Goal: Register for event/course

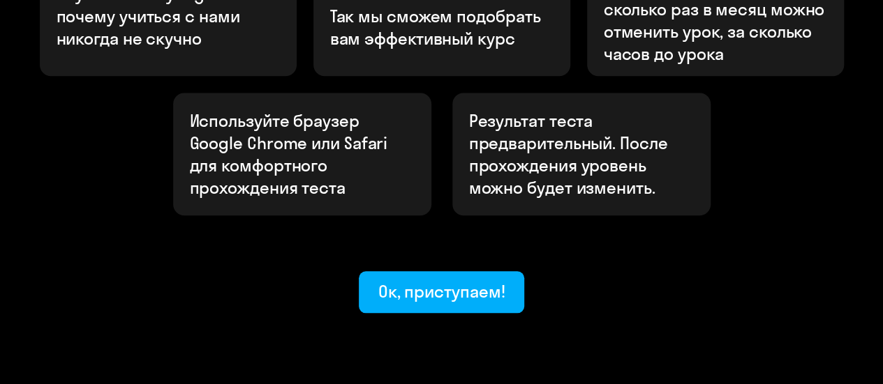
scroll to position [622, 0]
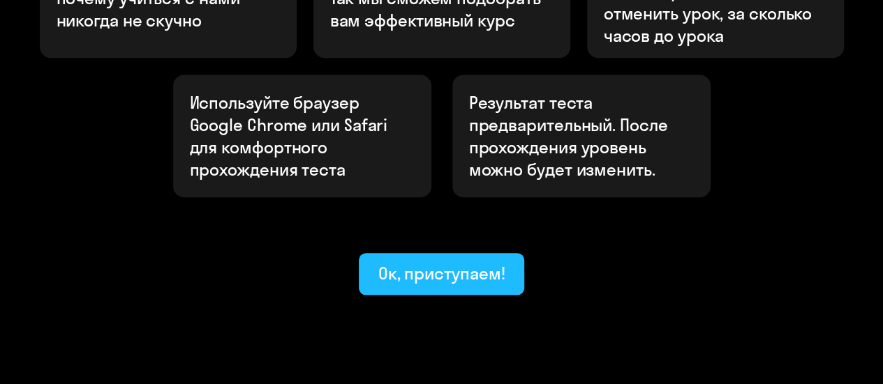
click at [438, 262] on div "Ок, приступаем!" at bounding box center [441, 273] width 127 height 22
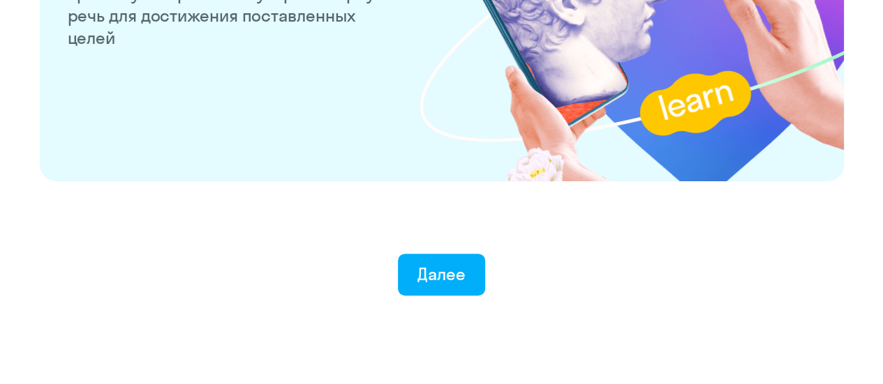
scroll to position [2850, 0]
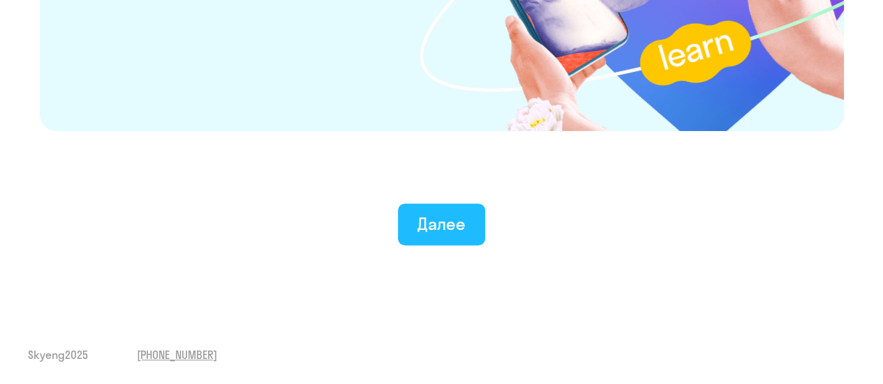
click at [433, 225] on div "Далее" at bounding box center [441, 224] width 48 height 22
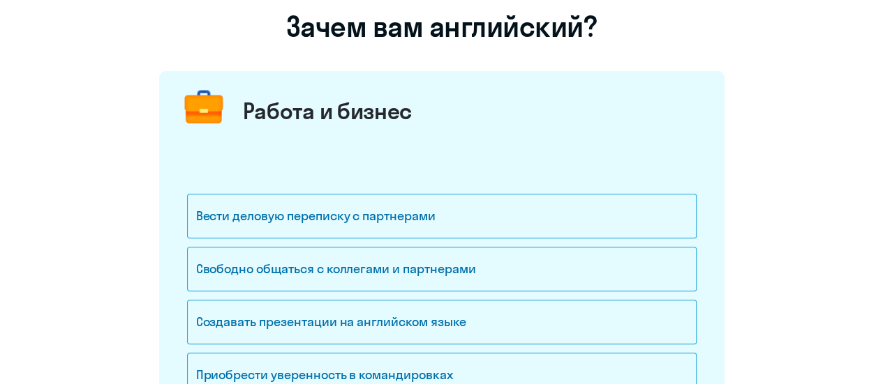
scroll to position [209, 0]
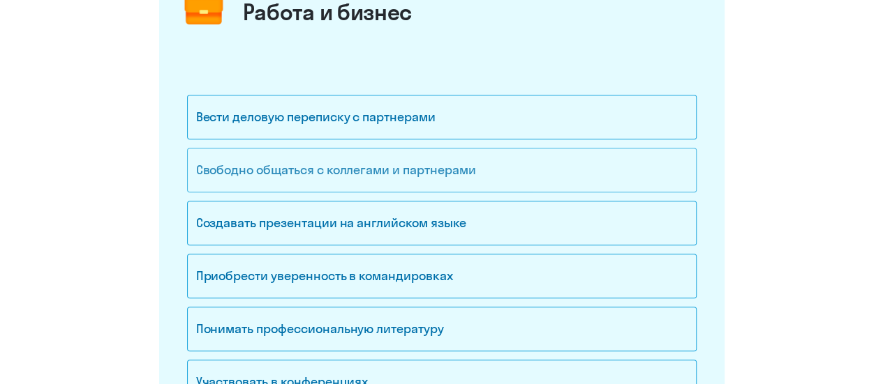
click at [371, 170] on div "Свободно общаться с коллегами и партнерами" at bounding box center [441, 170] width 509 height 45
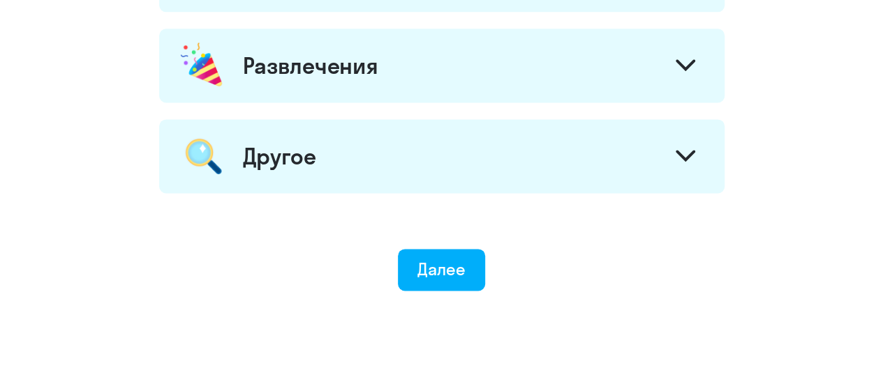
scroll to position [943, 0]
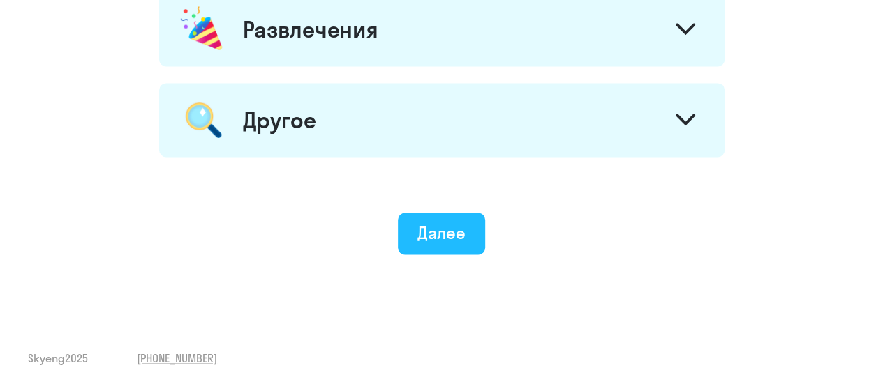
click at [435, 239] on div "Далее" at bounding box center [441, 233] width 48 height 22
click at [432, 237] on div "Далее" at bounding box center [441, 233] width 48 height 22
click at [427, 231] on div "Далее" at bounding box center [441, 233] width 48 height 22
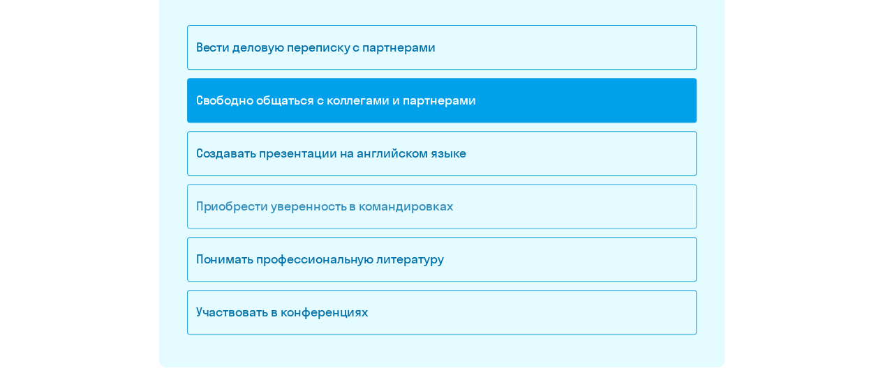
scroll to position [209, 0]
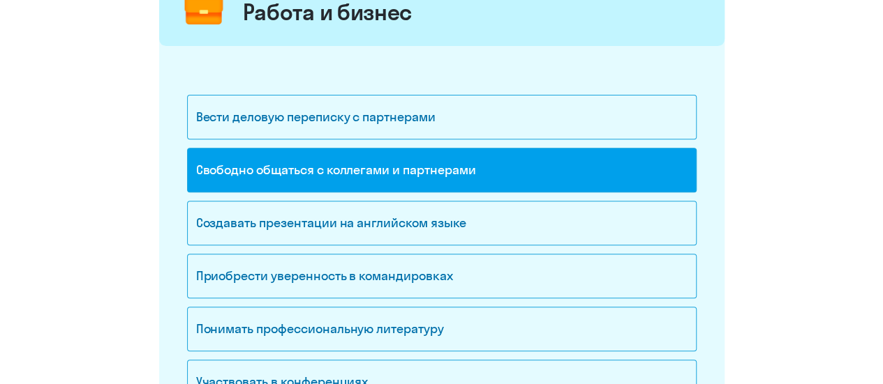
click at [438, 172] on div "Свободно общаться с коллегами и партнерами" at bounding box center [441, 170] width 509 height 45
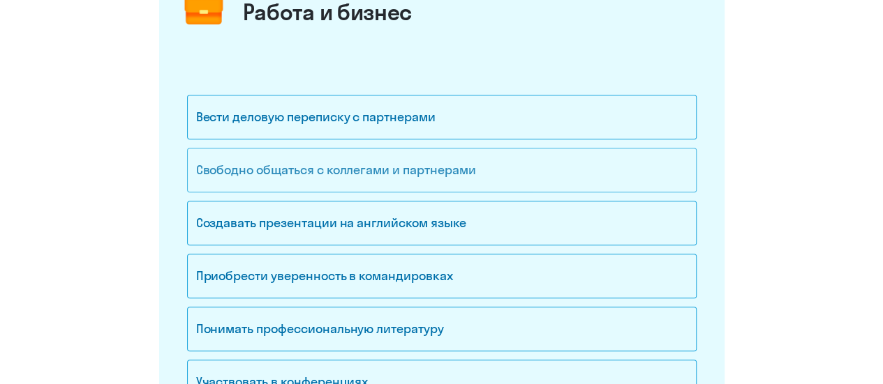
click at [447, 171] on div "Свободно общаться с коллегами и партнерами" at bounding box center [441, 170] width 509 height 45
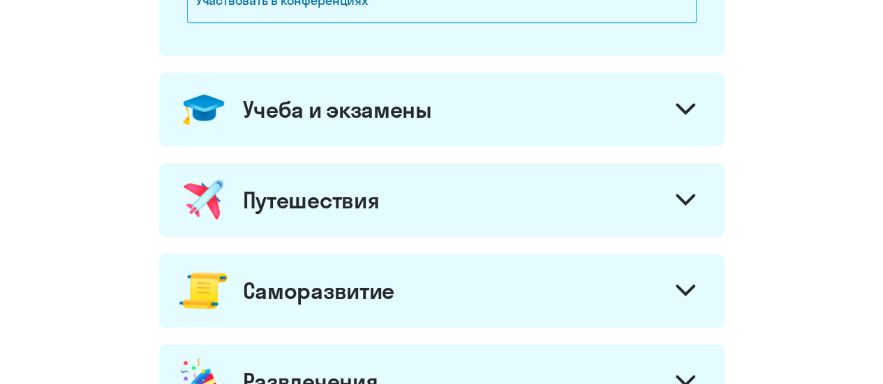
scroll to position [558, 0]
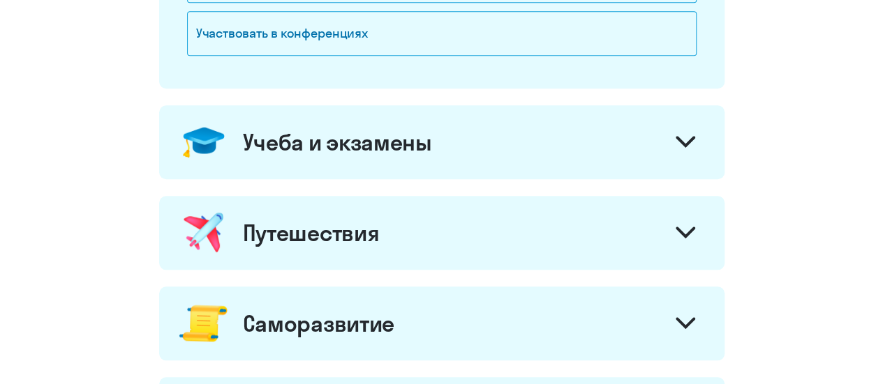
click at [684, 140] on icon at bounding box center [685, 142] width 20 height 12
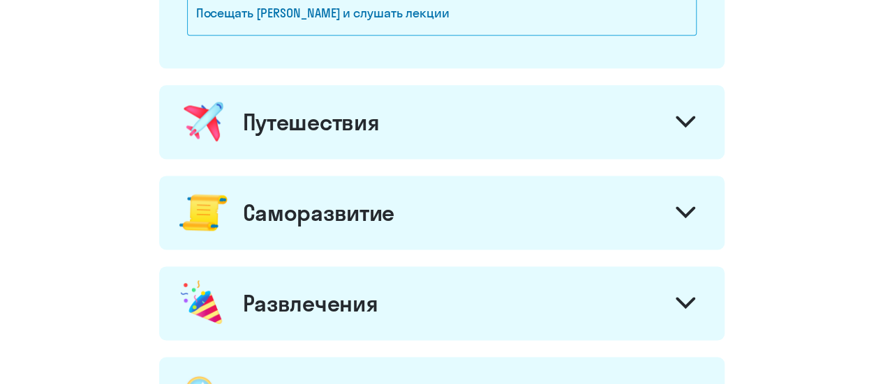
scroll to position [907, 0]
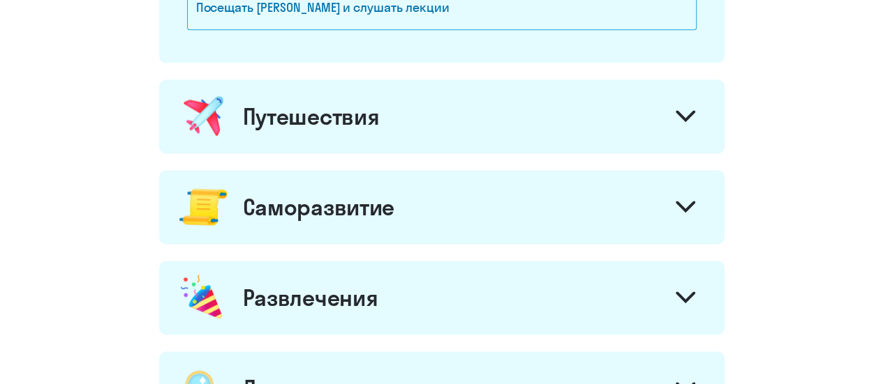
click at [696, 107] on div at bounding box center [684, 117] width 33 height 33
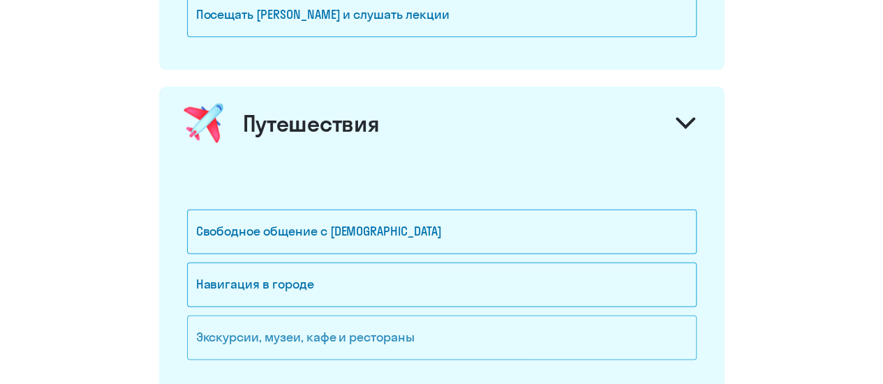
scroll to position [977, 0]
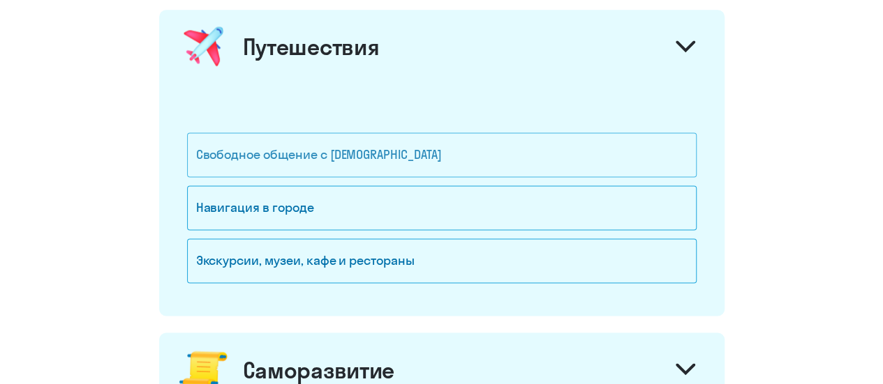
click at [449, 160] on div "Свободное общение с [DEMOGRAPHIC_DATA]" at bounding box center [441, 155] width 509 height 45
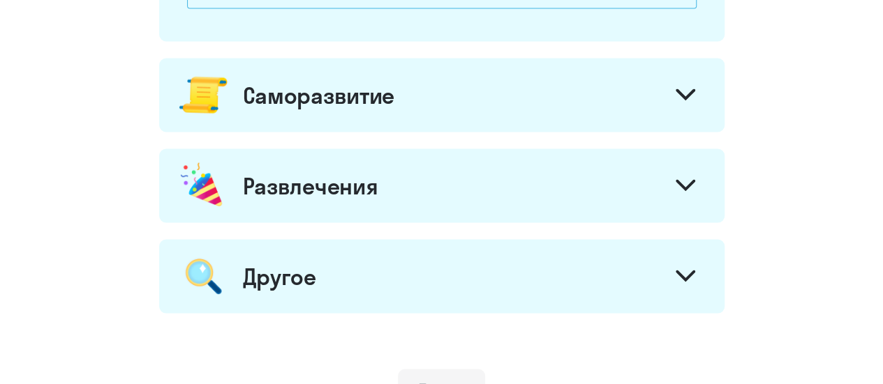
scroll to position [1256, 0]
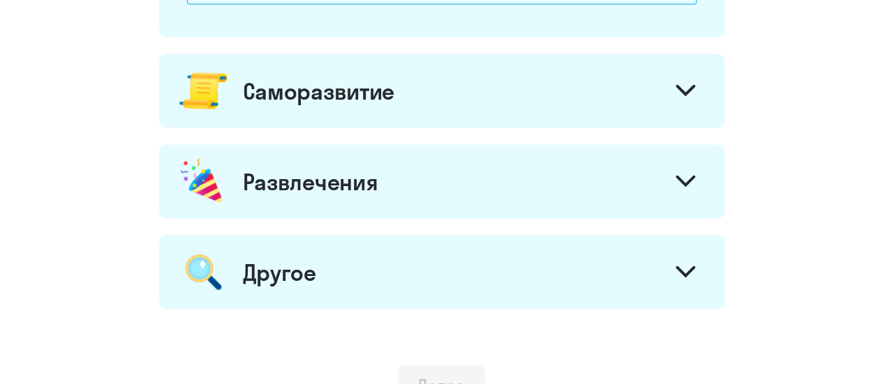
click at [680, 86] on icon at bounding box center [685, 90] width 17 height 8
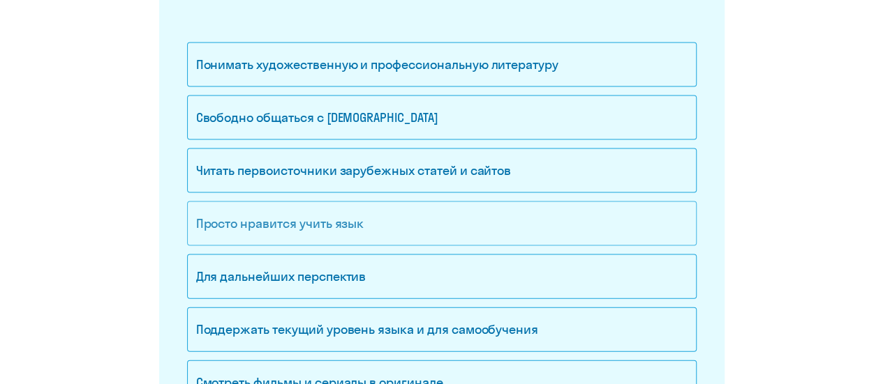
scroll to position [1395, 0]
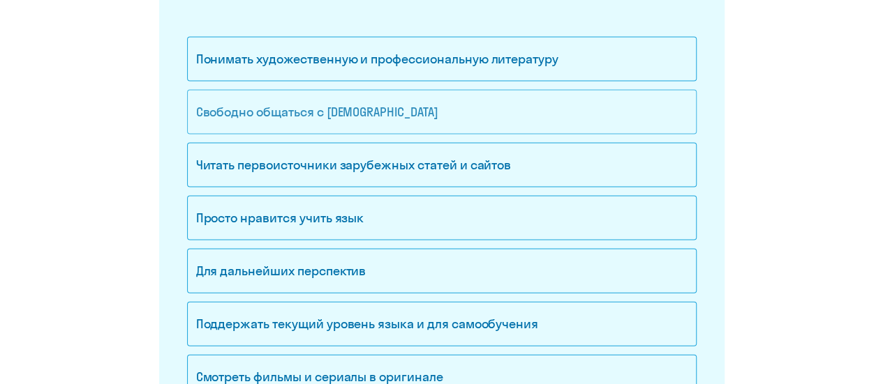
drag, startPoint x: 431, startPoint y: 104, endPoint x: 441, endPoint y: 105, distance: 9.9
click at [438, 105] on div "Свободно общаться с [DEMOGRAPHIC_DATA]" at bounding box center [441, 112] width 509 height 45
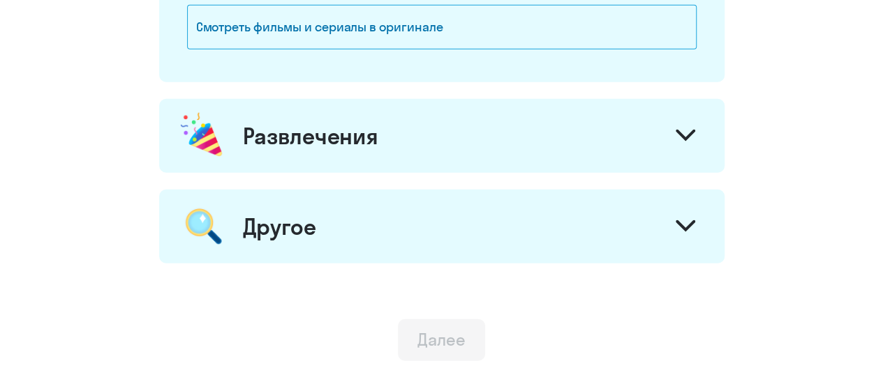
scroll to position [1814, 0]
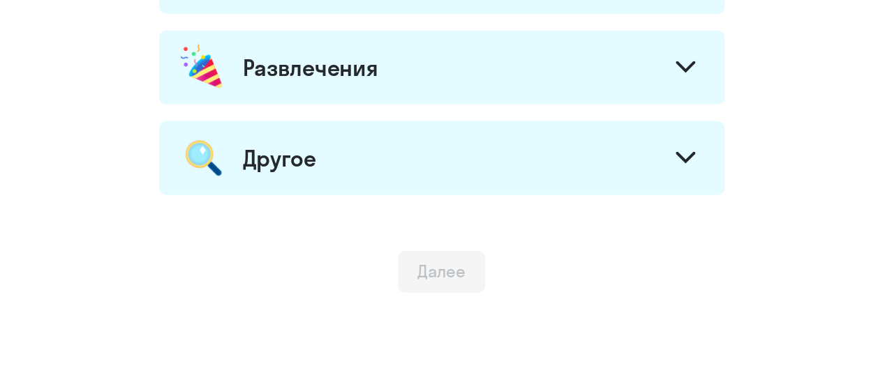
click at [691, 52] on div at bounding box center [684, 68] width 33 height 33
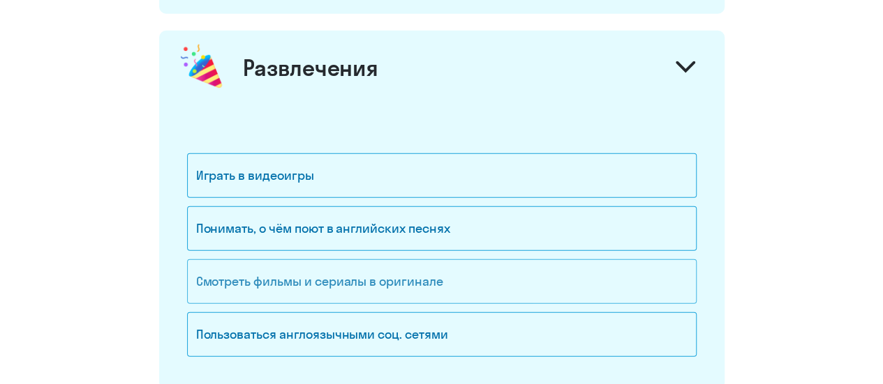
click at [476, 281] on div "Смотреть фильмы и сериалы в оригинале" at bounding box center [441, 282] width 509 height 45
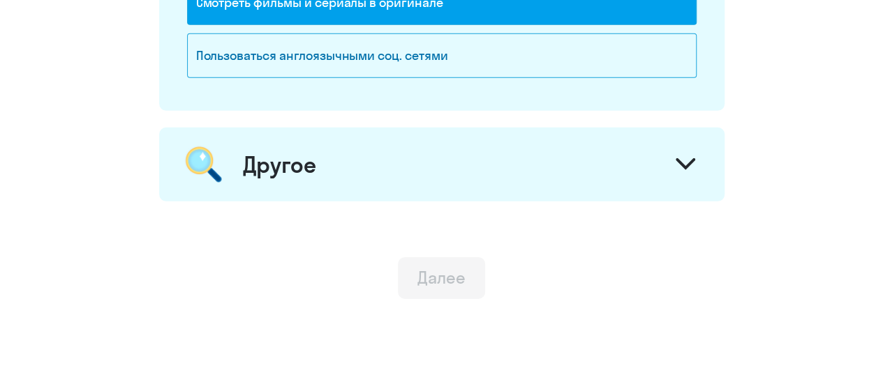
scroll to position [2130, 0]
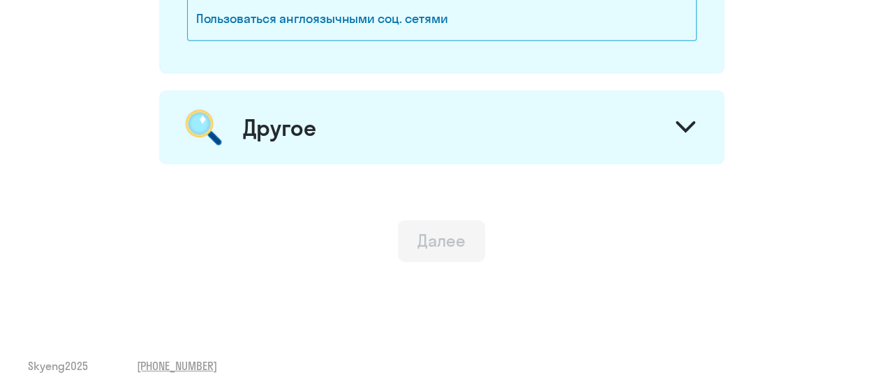
click at [407, 235] on button "Далее" at bounding box center [441, 241] width 87 height 42
click at [409, 233] on button "Далее" at bounding box center [441, 241] width 87 height 42
click at [410, 232] on button "Далее" at bounding box center [441, 241] width 87 height 42
click at [688, 123] on icon at bounding box center [685, 127] width 17 height 8
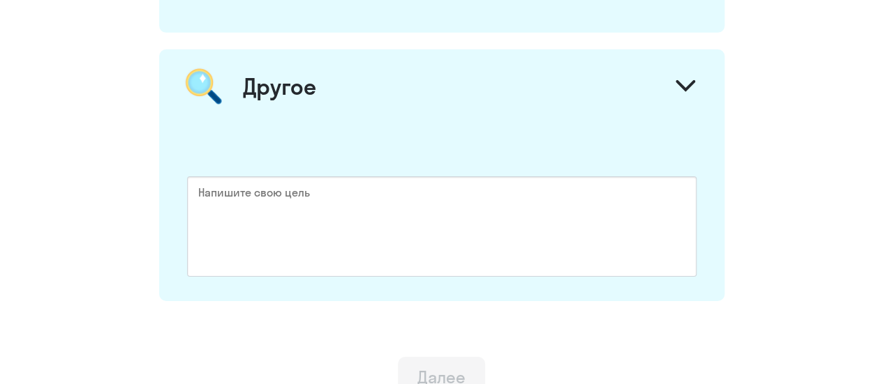
scroll to position [2169, 0]
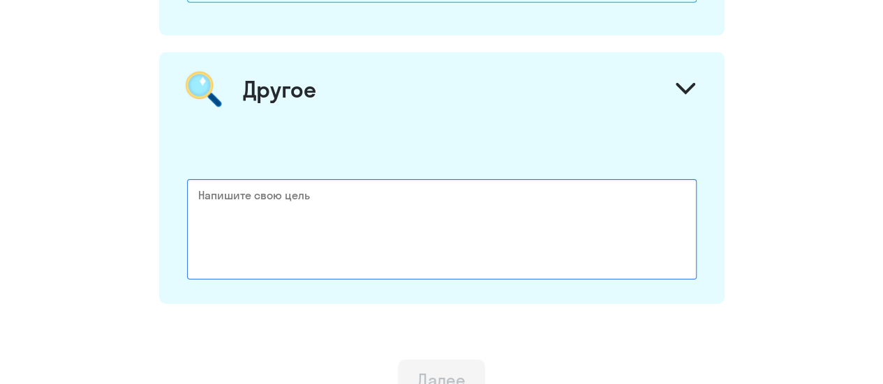
click at [233, 190] on textarea at bounding box center [441, 229] width 509 height 100
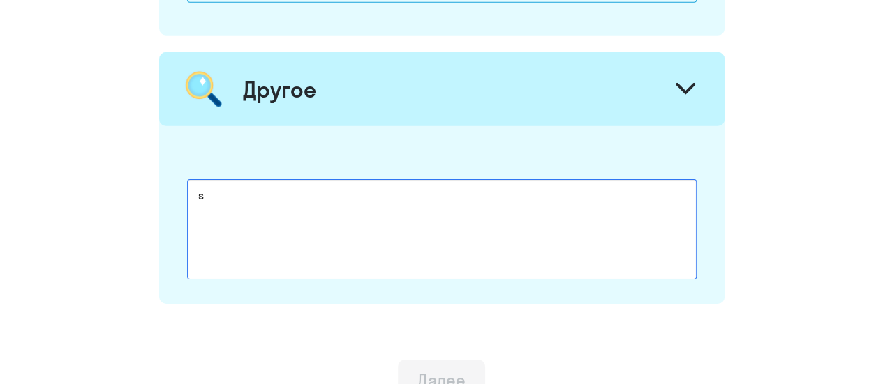
click at [343, 216] on textarea "s" at bounding box center [441, 229] width 509 height 100
type textarea "s"
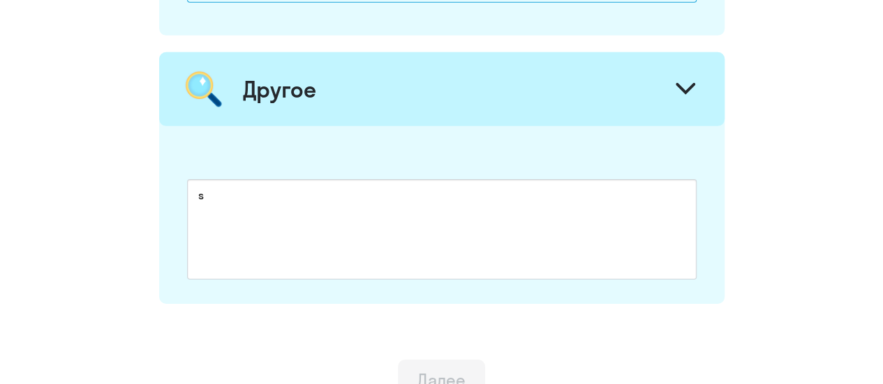
drag, startPoint x: 432, startPoint y: 352, endPoint x: 435, endPoint y: 358, distance: 7.2
click at [450, 360] on button "Далее" at bounding box center [441, 381] width 87 height 42
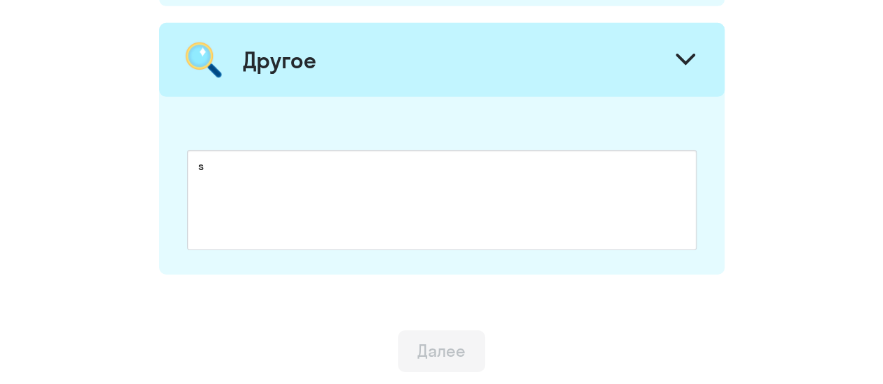
scroll to position [2099, 0]
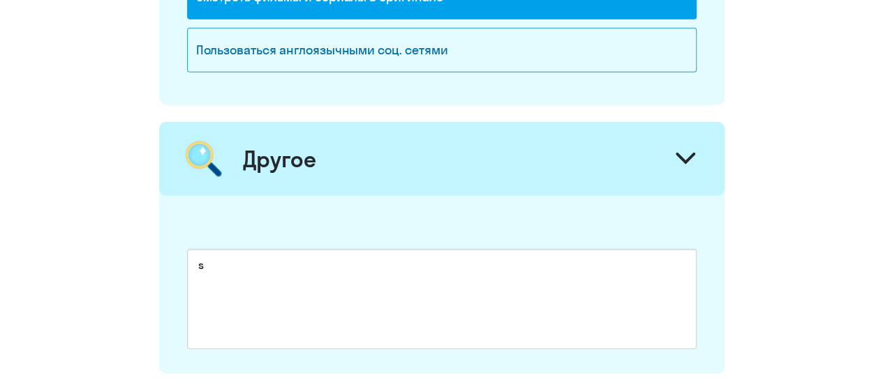
click at [680, 153] on icon at bounding box center [685, 159] width 20 height 12
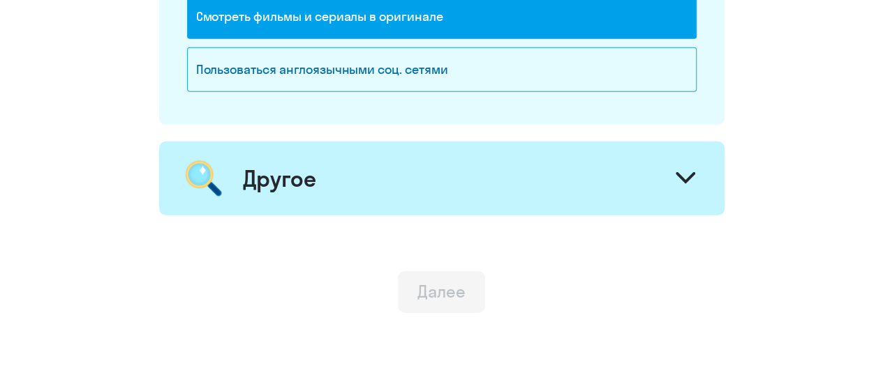
scroll to position [2130, 0]
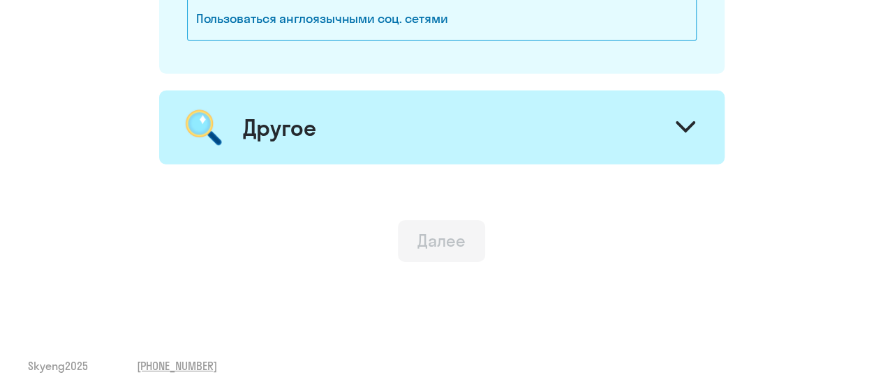
click at [470, 242] on button "Далее" at bounding box center [441, 241] width 87 height 42
click at [471, 241] on button "Далее" at bounding box center [441, 241] width 87 height 42
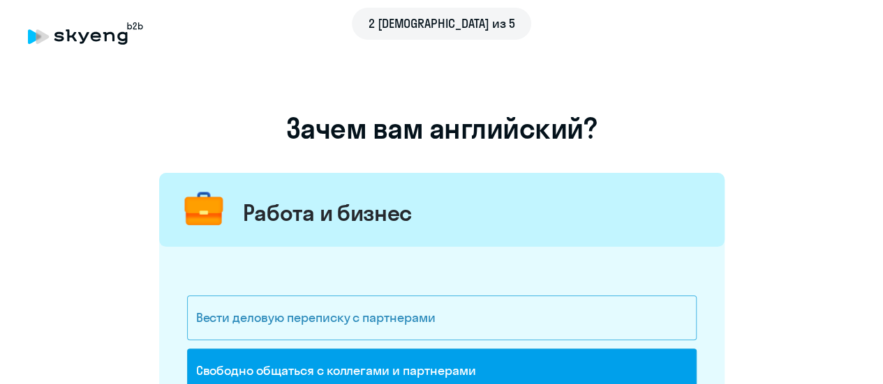
scroll to position [0, 0]
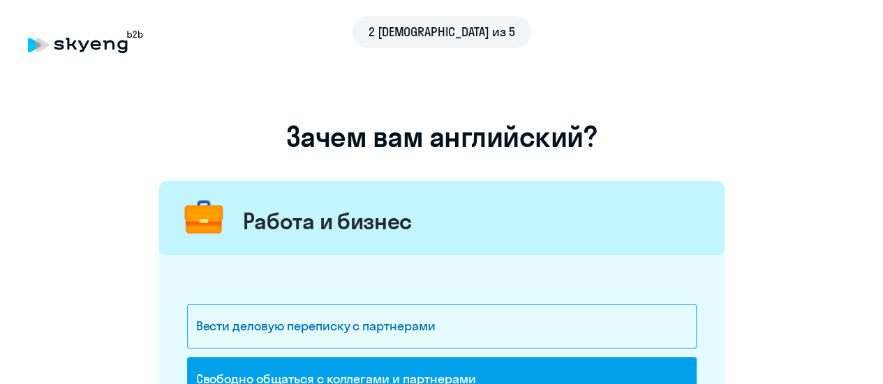
click at [308, 222] on div "Работа и бизнес" at bounding box center [328, 221] width 170 height 28
click at [611, 246] on div "Работа и бизнес" at bounding box center [441, 218] width 565 height 74
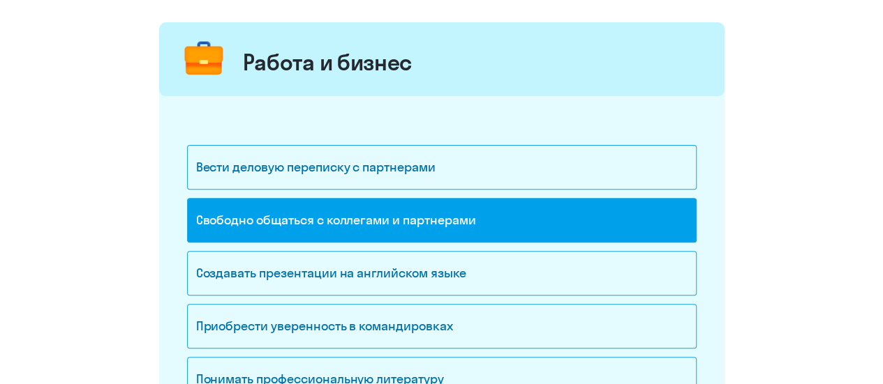
scroll to position [279, 0]
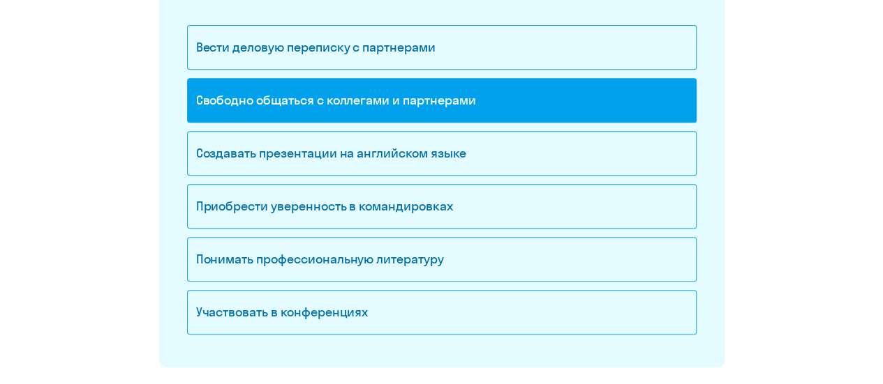
click at [539, 100] on div "Свободно общаться с коллегами и партнерами" at bounding box center [441, 100] width 509 height 45
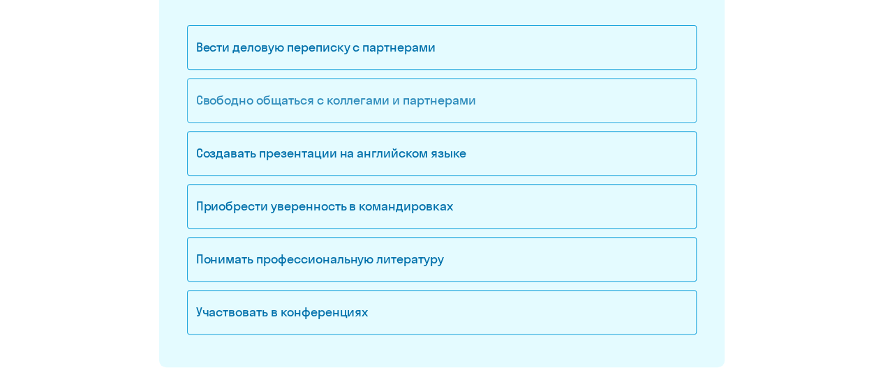
click at [500, 107] on div "Свободно общаться с коллегами и партнерами" at bounding box center [441, 100] width 509 height 45
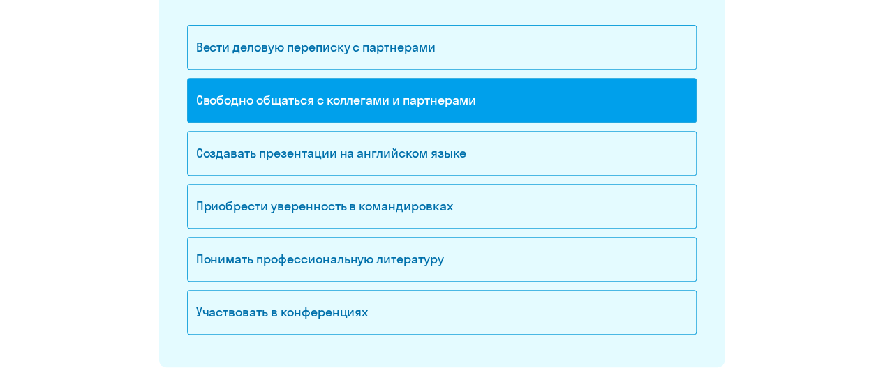
click at [502, 105] on div "Свободно общаться с коллегами и партнерами" at bounding box center [441, 100] width 509 height 45
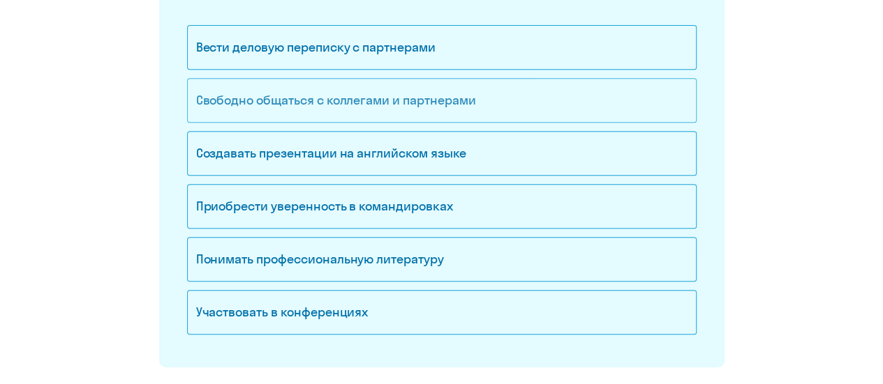
click at [502, 105] on div "Свободно общаться с коллегами и партнерами" at bounding box center [441, 100] width 509 height 45
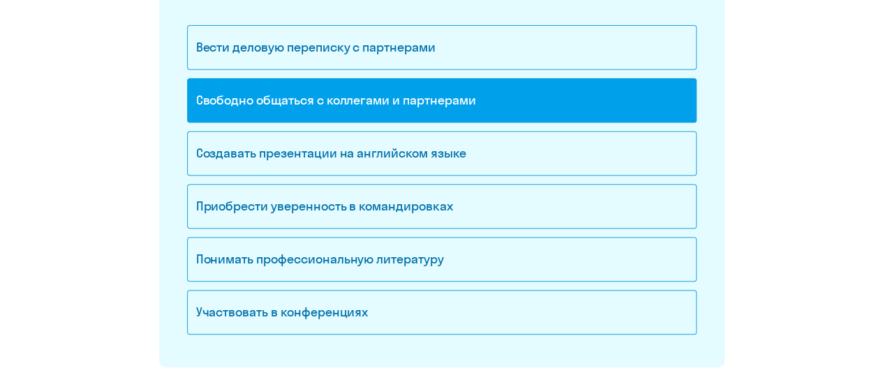
scroll to position [558, 0]
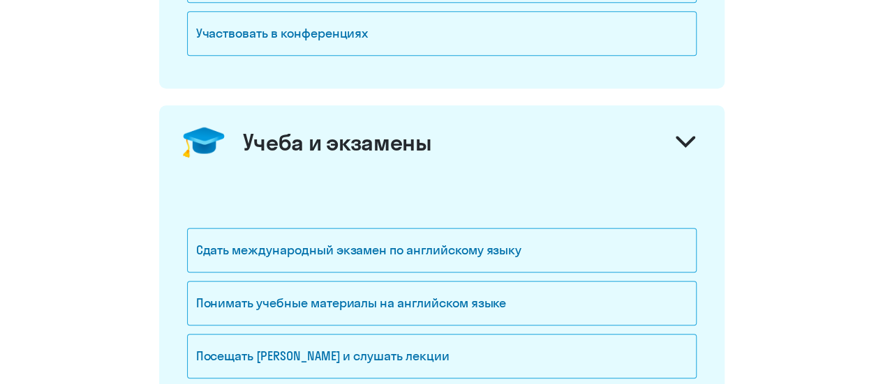
click at [695, 136] on div at bounding box center [684, 143] width 33 height 33
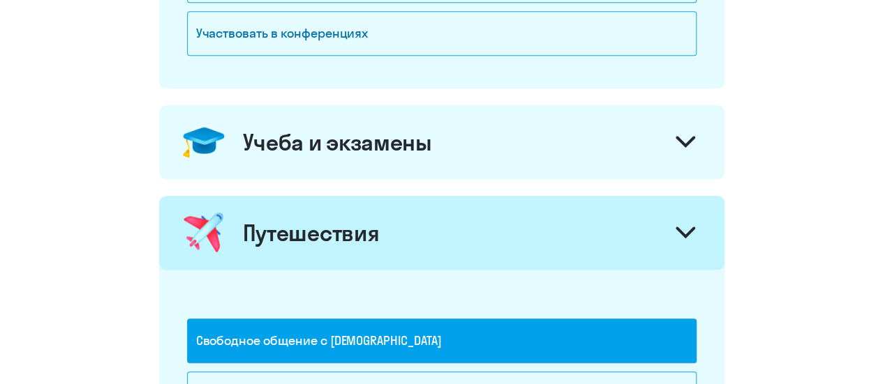
click at [677, 139] on icon at bounding box center [685, 142] width 20 height 12
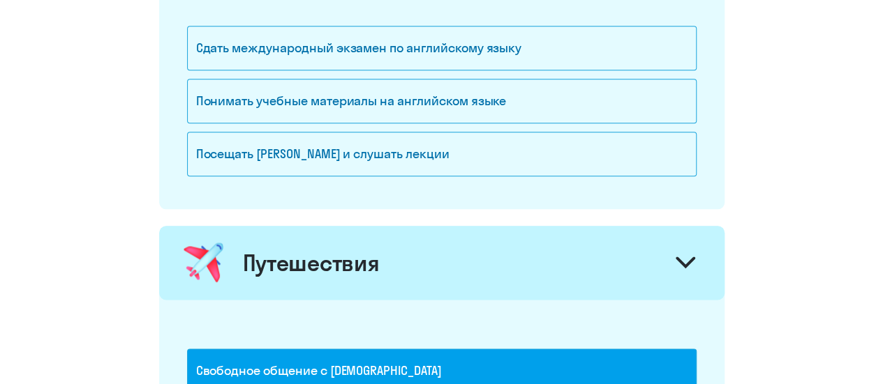
scroll to position [768, 0]
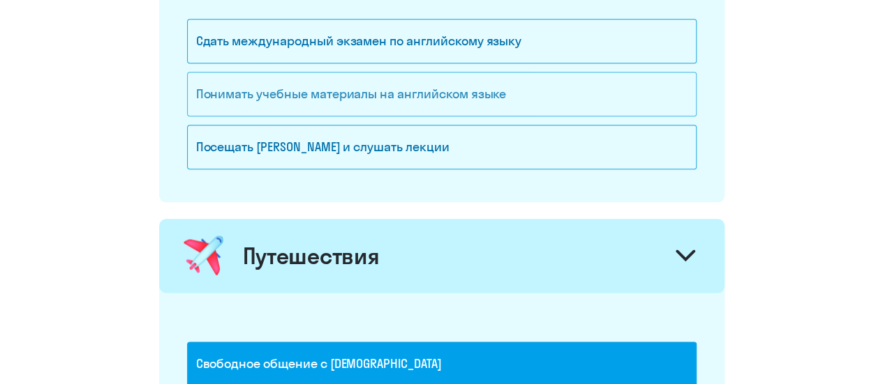
click at [410, 100] on div "Понимать учебные материалы на английском языке" at bounding box center [441, 94] width 509 height 45
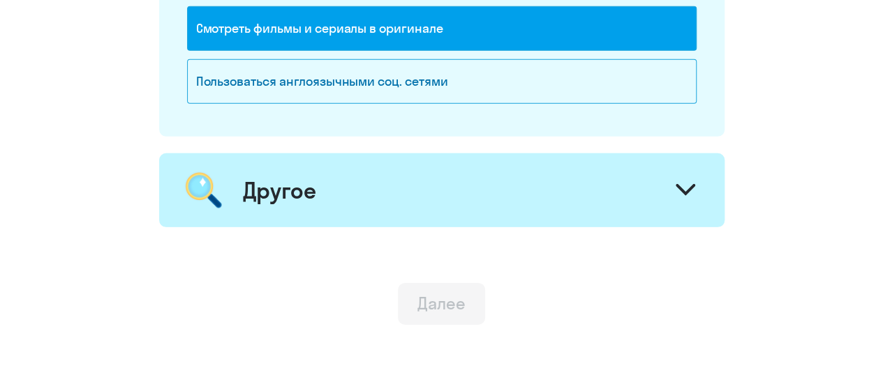
scroll to position [2130, 0]
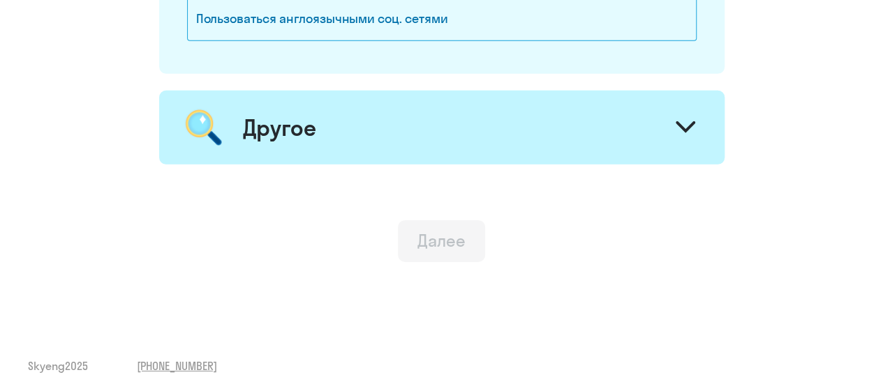
drag, startPoint x: 456, startPoint y: 242, endPoint x: 451, endPoint y: 234, distance: 9.1
click at [454, 237] on button "Далее" at bounding box center [441, 241] width 87 height 42
click at [451, 234] on div "Далее" at bounding box center [441, 241] width 48 height 22
click at [684, 121] on icon at bounding box center [685, 127] width 20 height 12
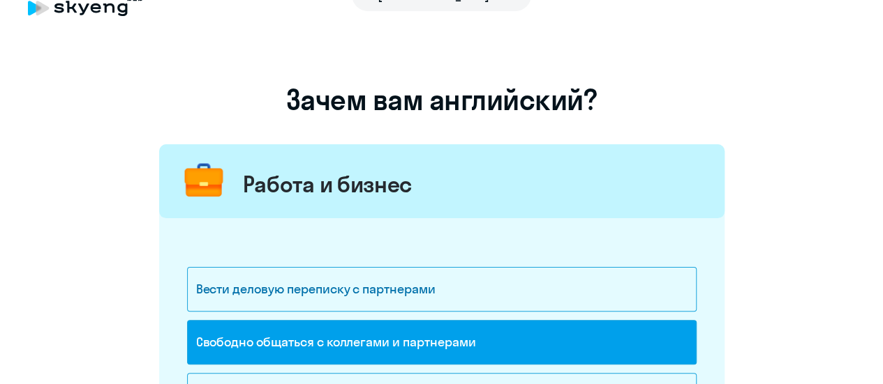
scroll to position [0, 0]
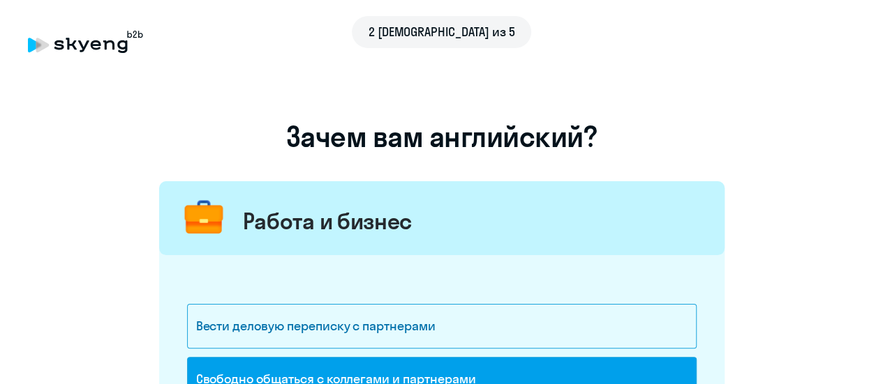
click at [431, 30] on span "2 [DEMOGRAPHIC_DATA] из 5" at bounding box center [441, 32] width 147 height 18
